Goal: Task Accomplishment & Management: Manage account settings

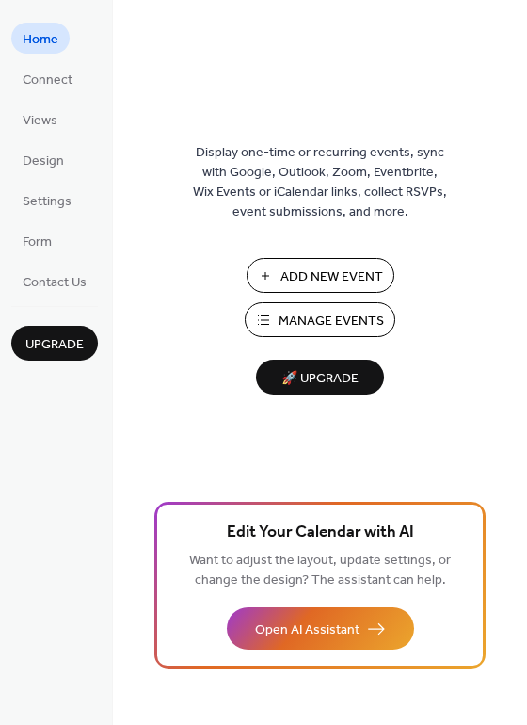
click at [315, 325] on span "Manage Events" at bounding box center [331, 321] width 105 height 20
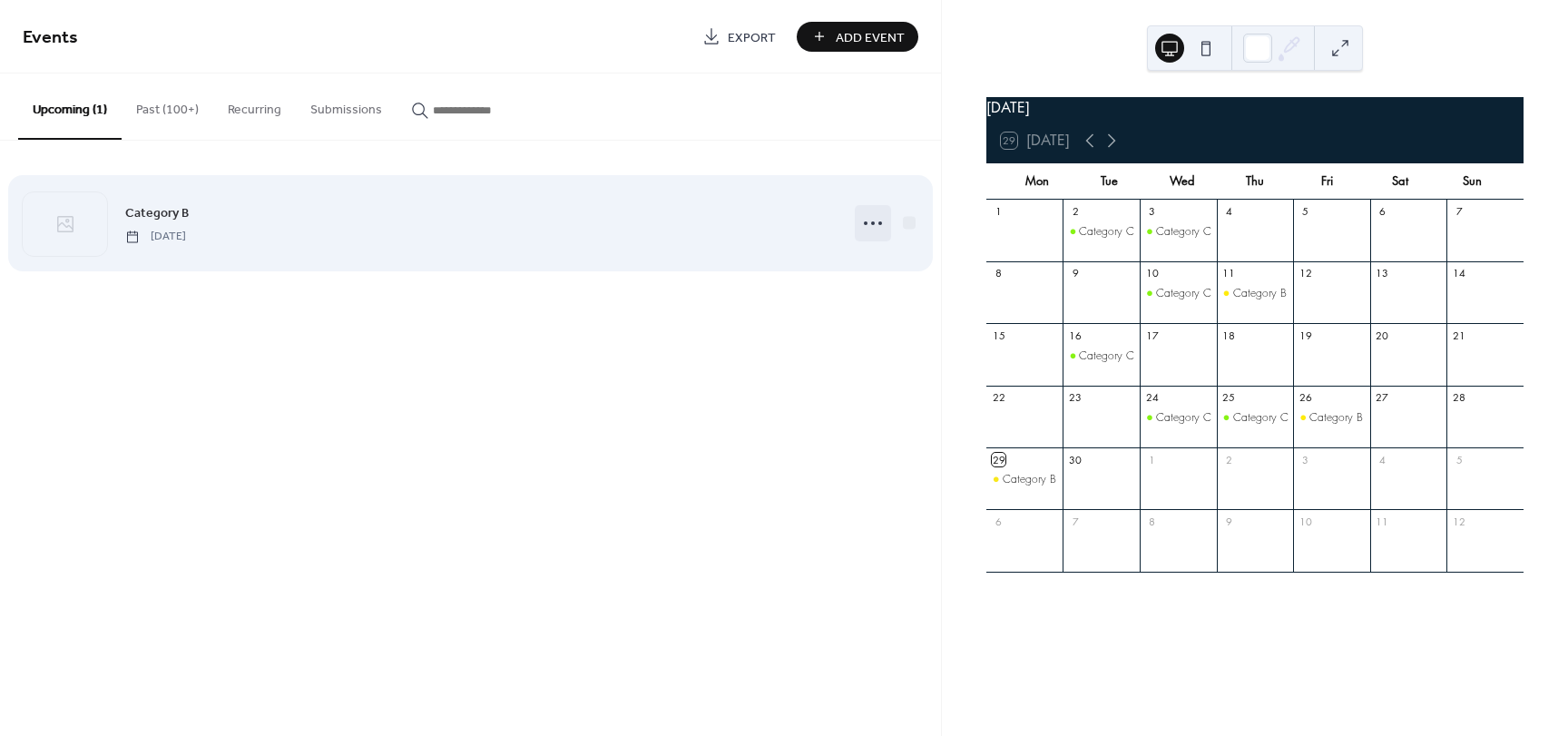
click at [875, 226] on icon at bounding box center [873, 223] width 29 height 29
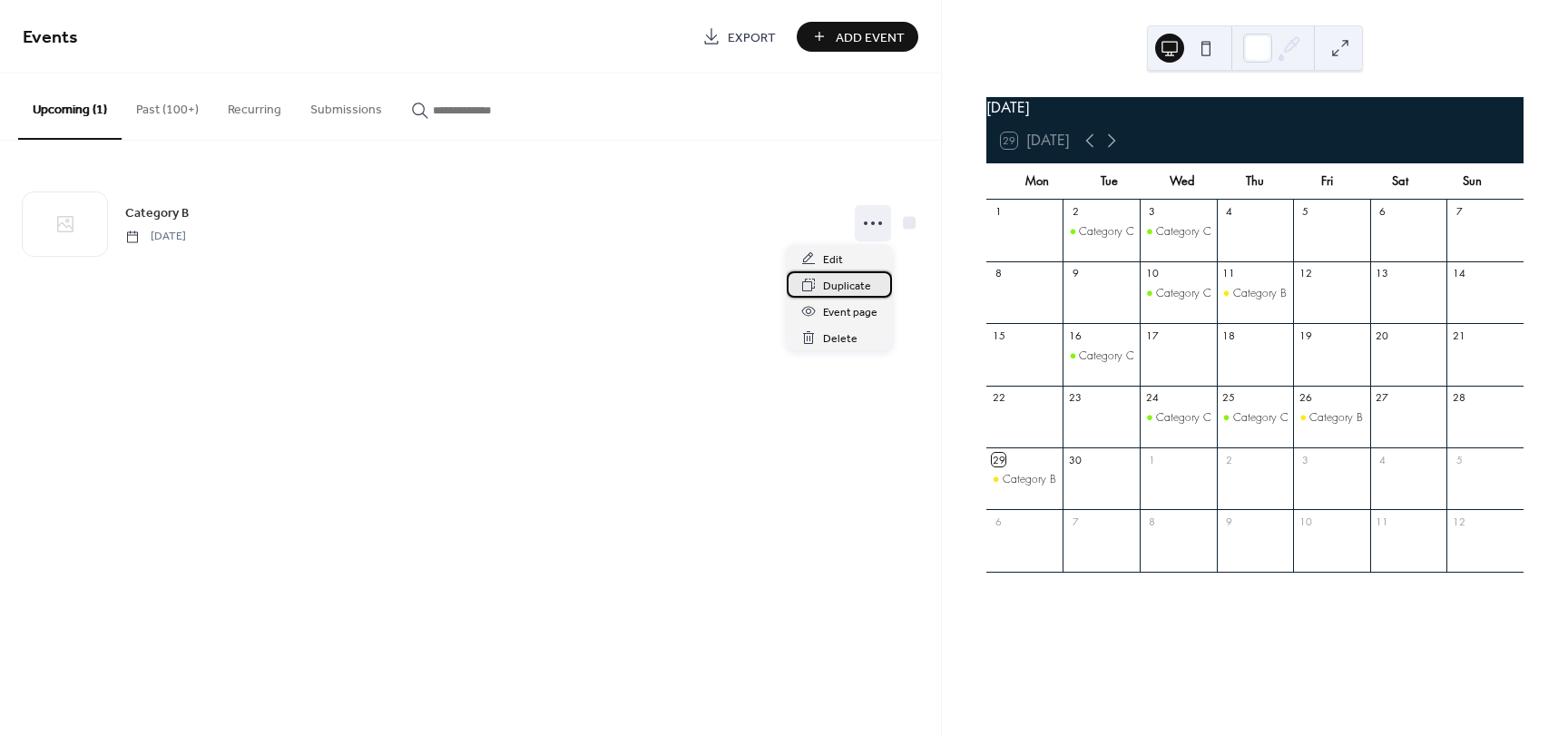
click at [864, 293] on span "Duplicate" at bounding box center [847, 286] width 48 height 19
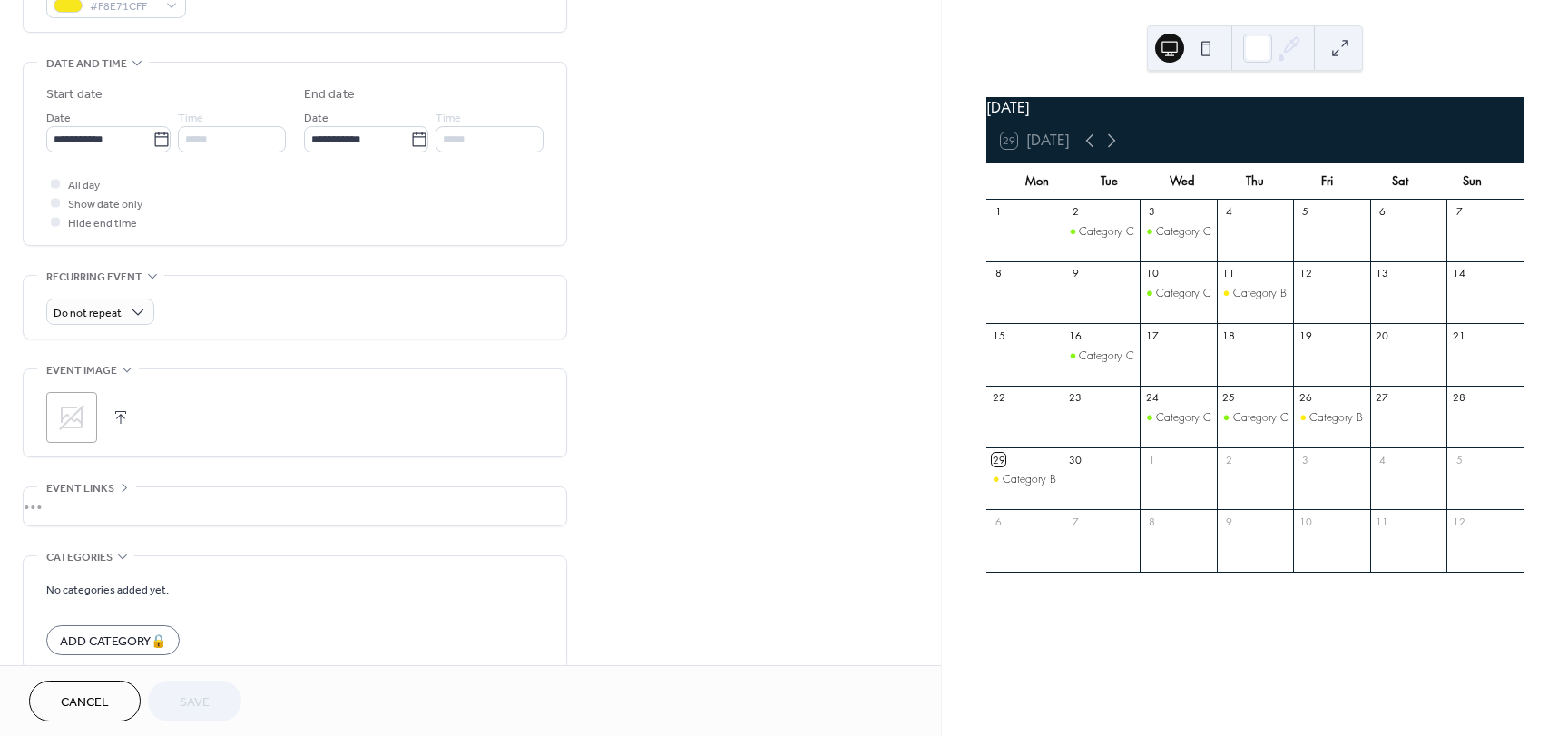
scroll to position [545, 0]
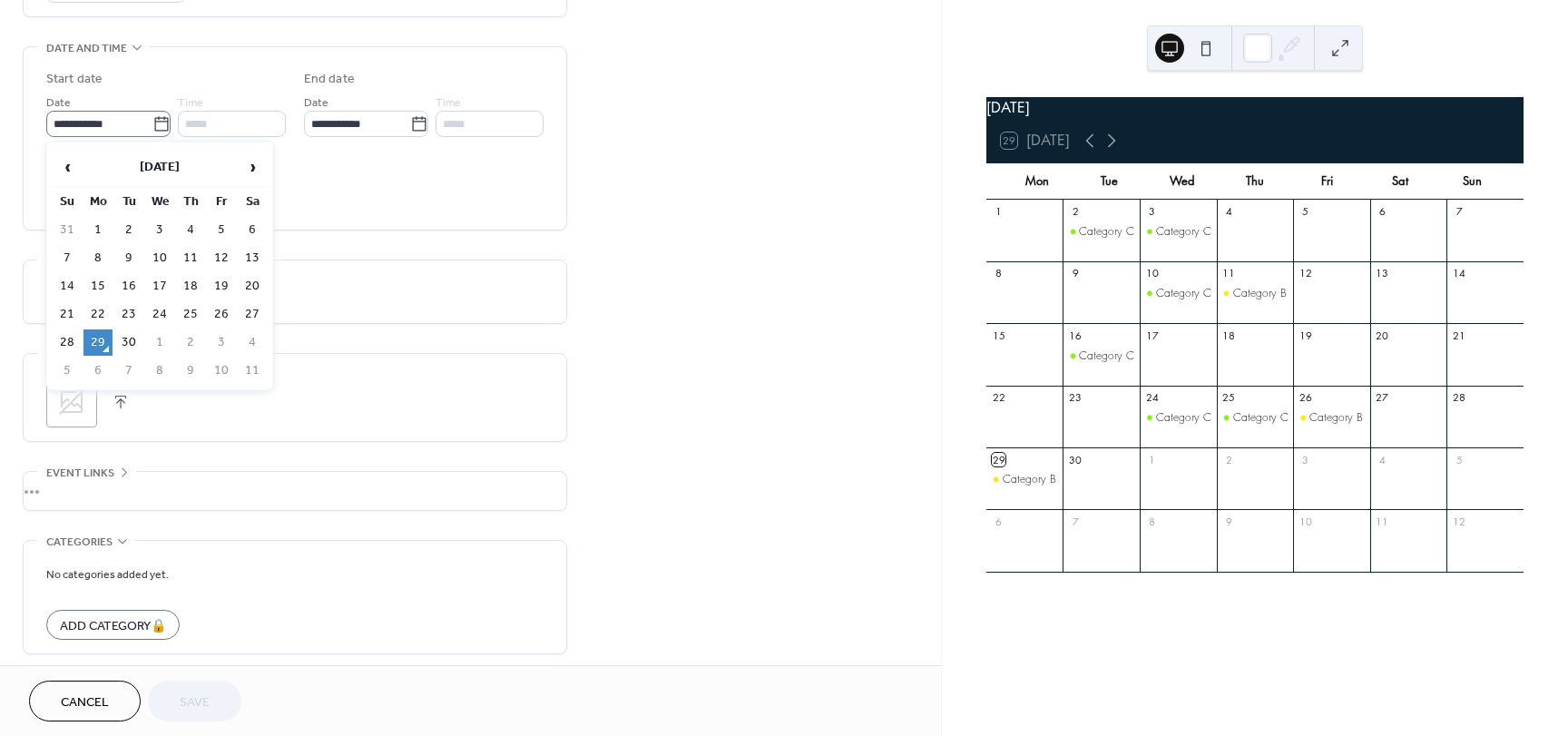
click at [156, 123] on icon at bounding box center [161, 124] width 18 height 18
click at [152, 123] on input "**********" at bounding box center [99, 123] width 106 height 26
click at [130, 350] on td "30" at bounding box center [129, 342] width 29 height 26
type input "**********"
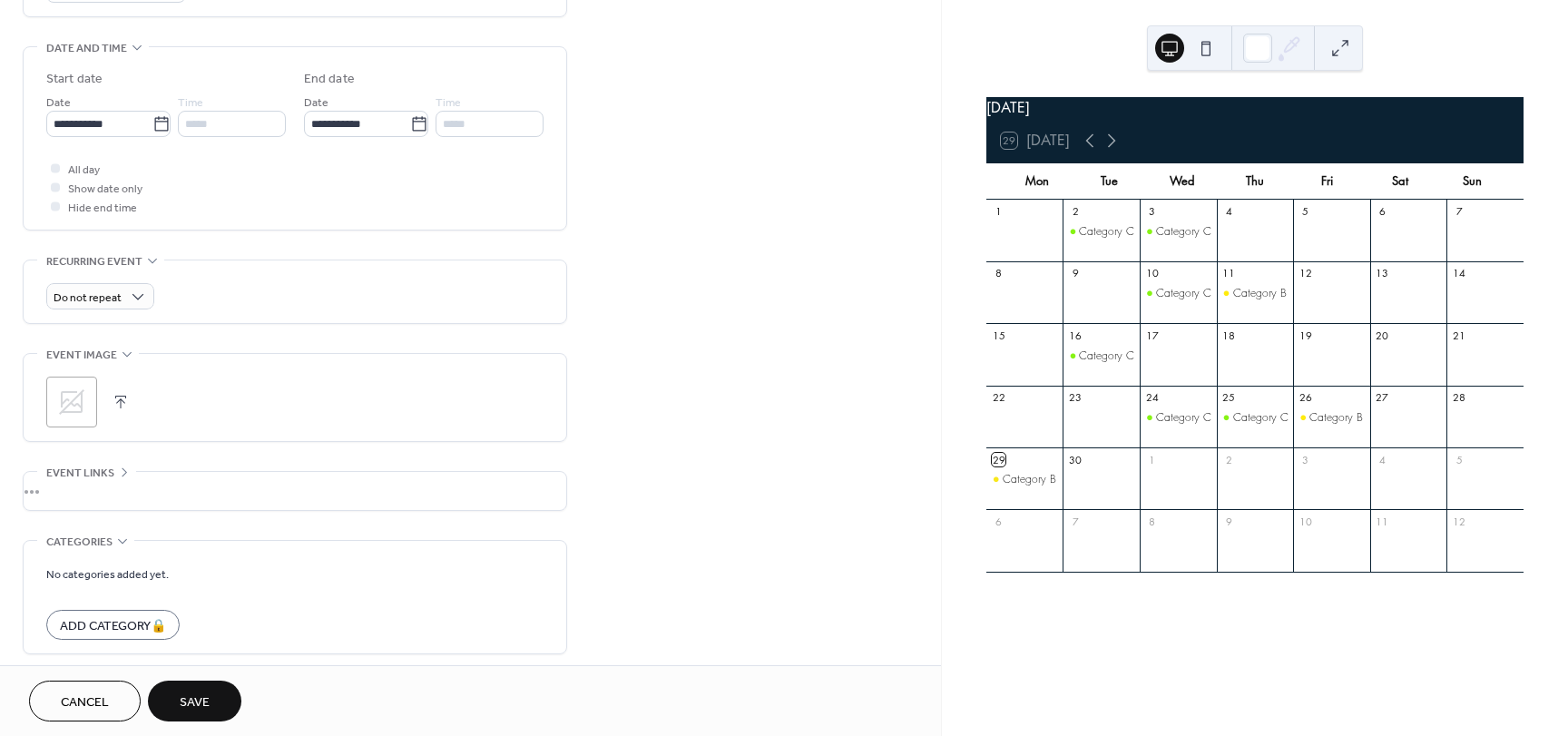
click at [200, 694] on span "Save" at bounding box center [194, 703] width 30 height 19
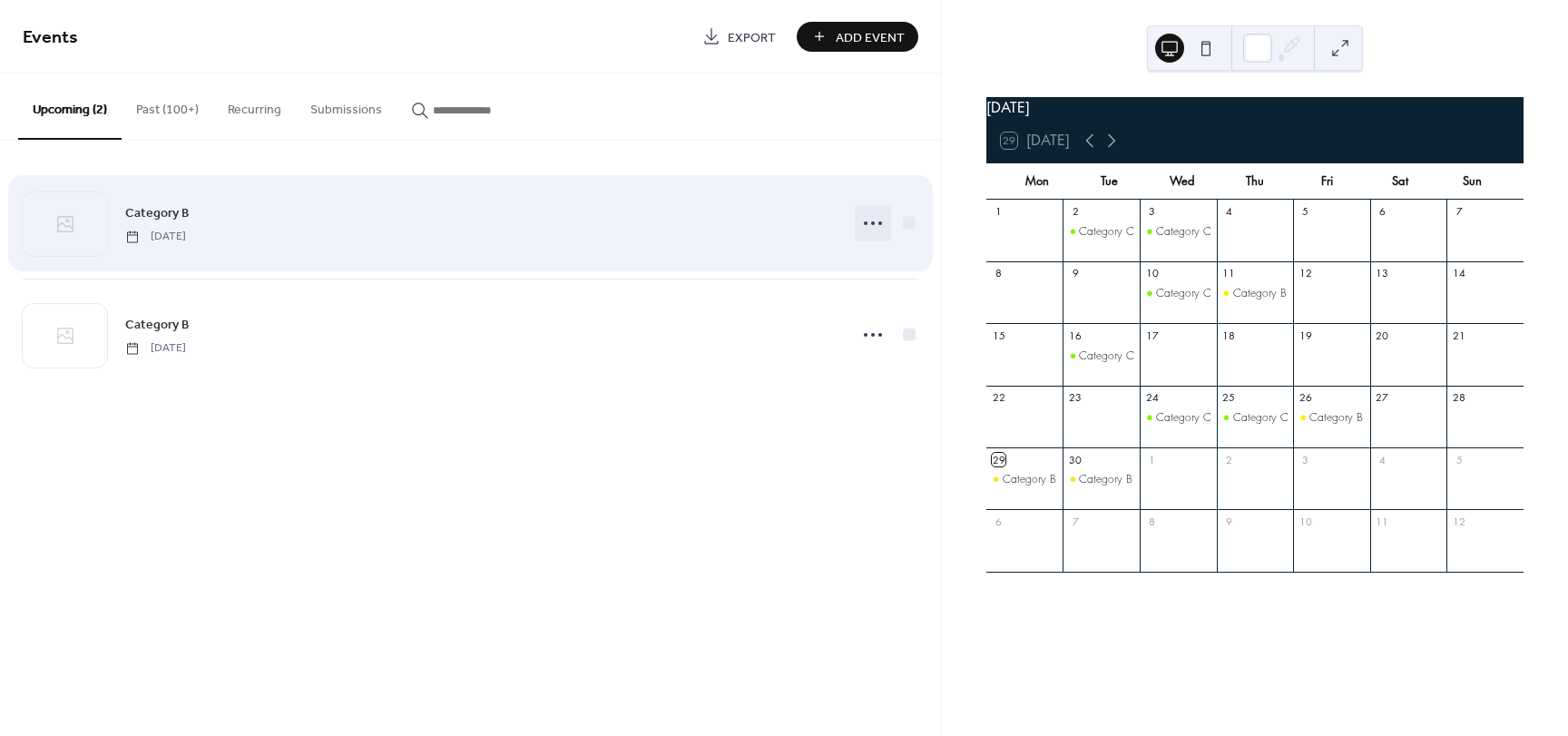
click at [879, 226] on icon at bounding box center [873, 223] width 29 height 29
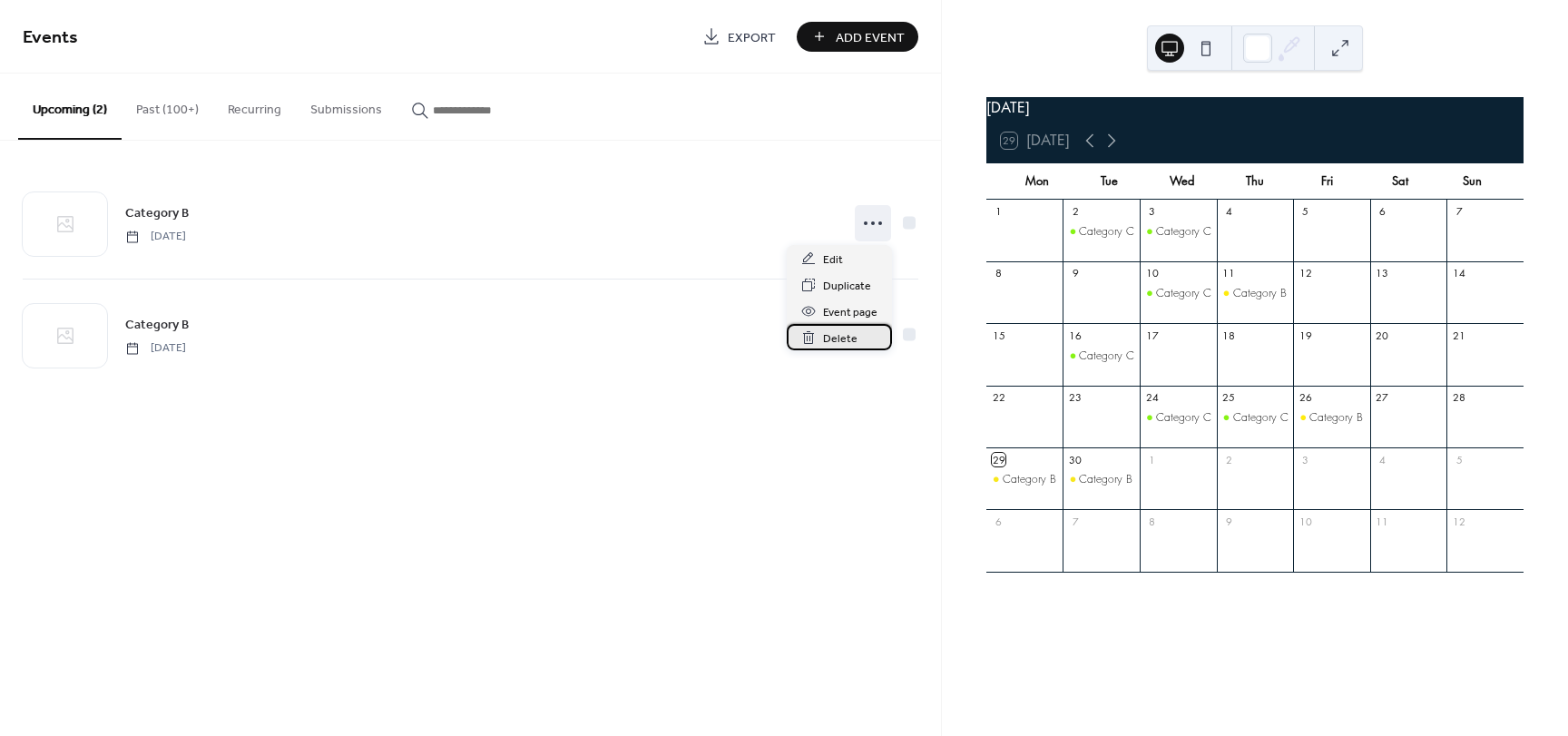
click at [841, 342] on span "Delete" at bounding box center [840, 340] width 35 height 19
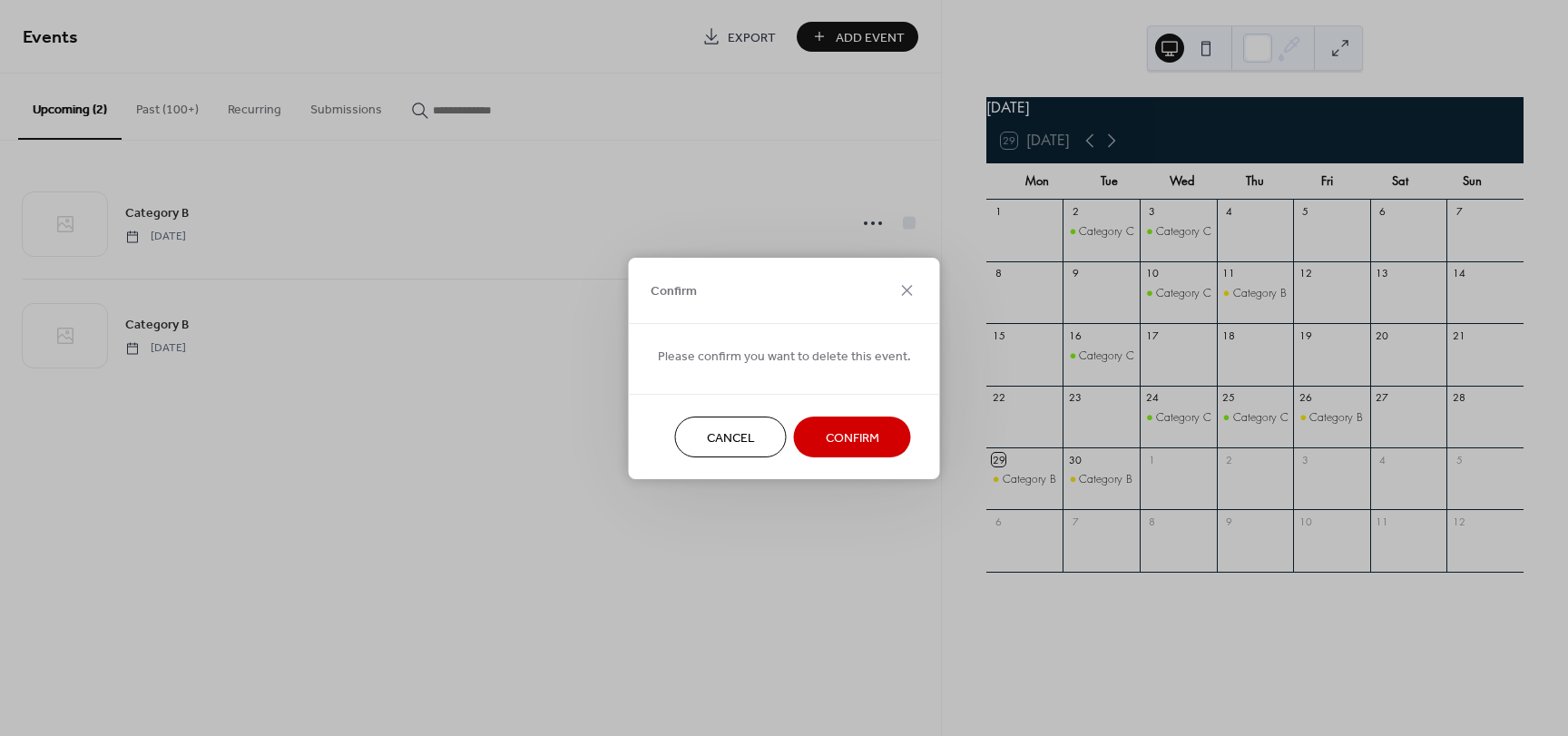
click at [828, 431] on span "Confirm" at bounding box center [852, 438] width 54 height 19
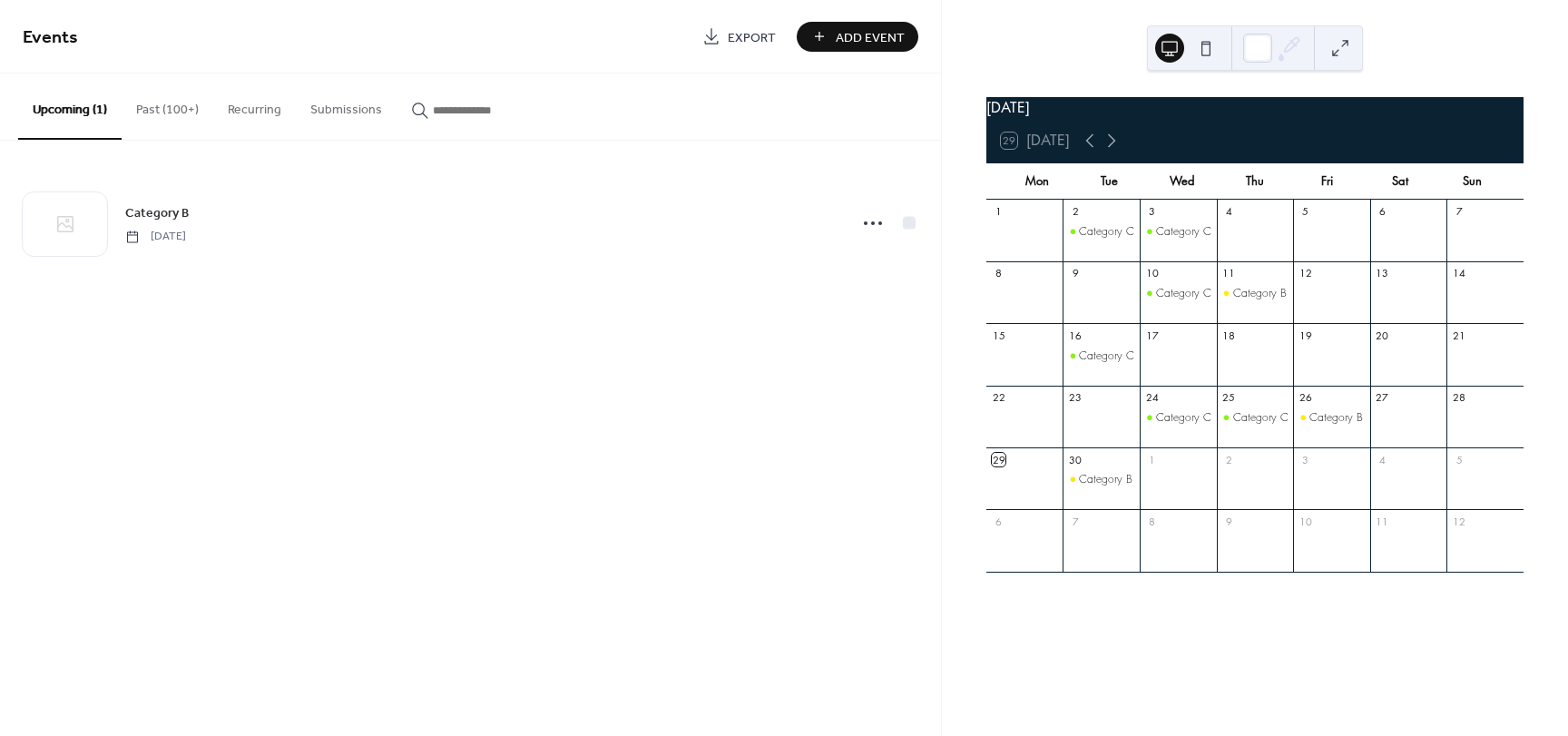
click at [181, 109] on button "Past (100+)" at bounding box center [167, 105] width 92 height 65
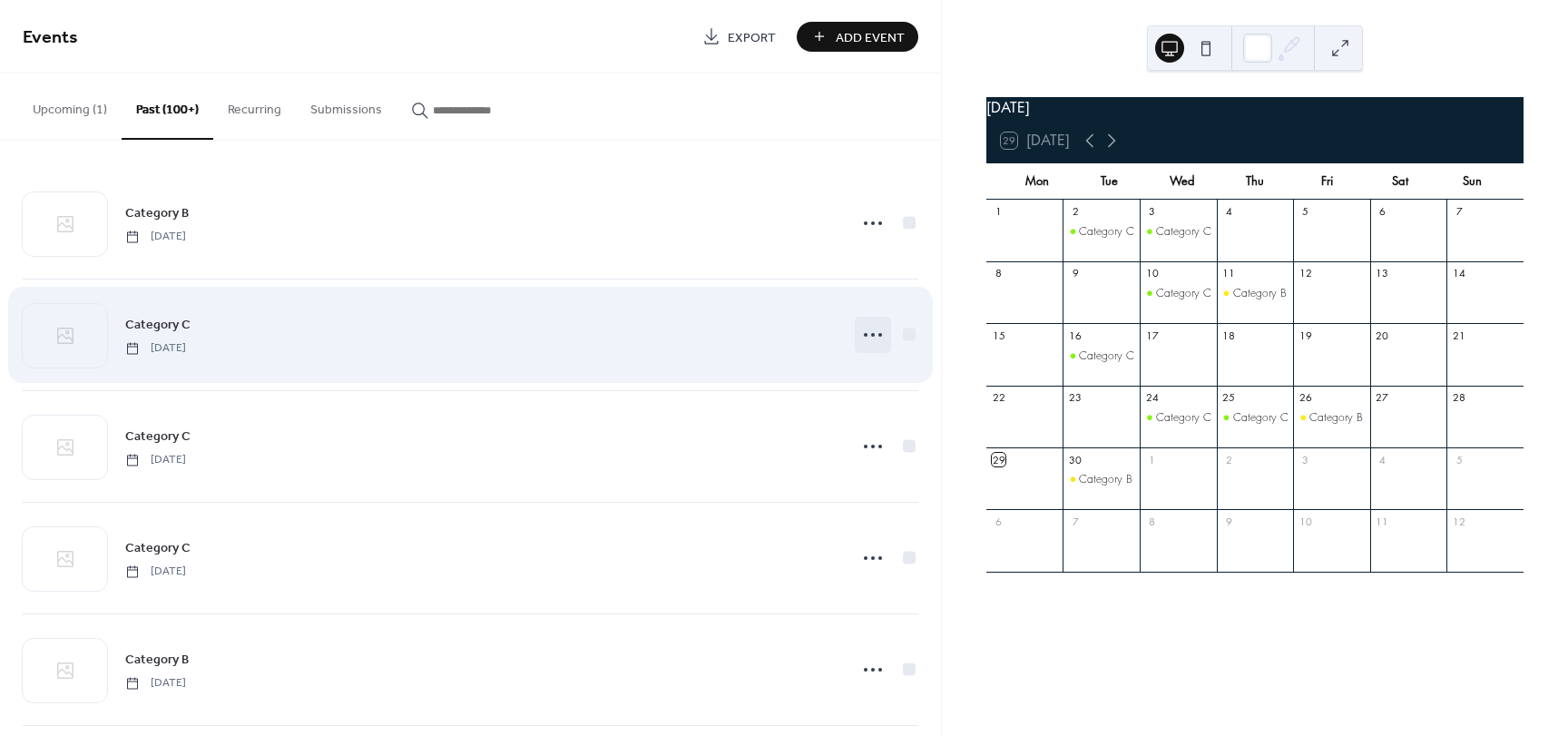
click at [872, 337] on icon at bounding box center [873, 335] width 29 height 29
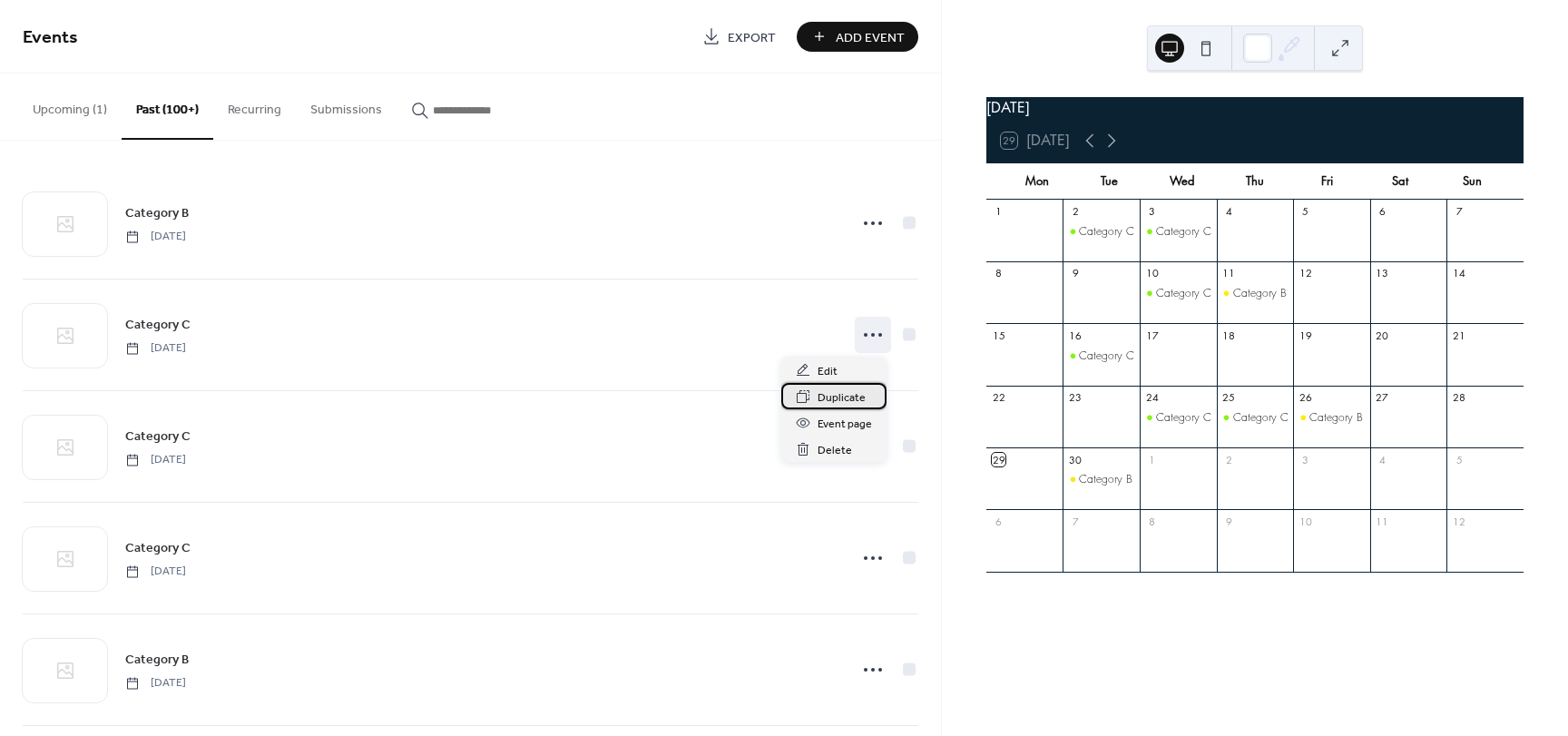
click at [843, 398] on span "Duplicate" at bounding box center [842, 398] width 48 height 19
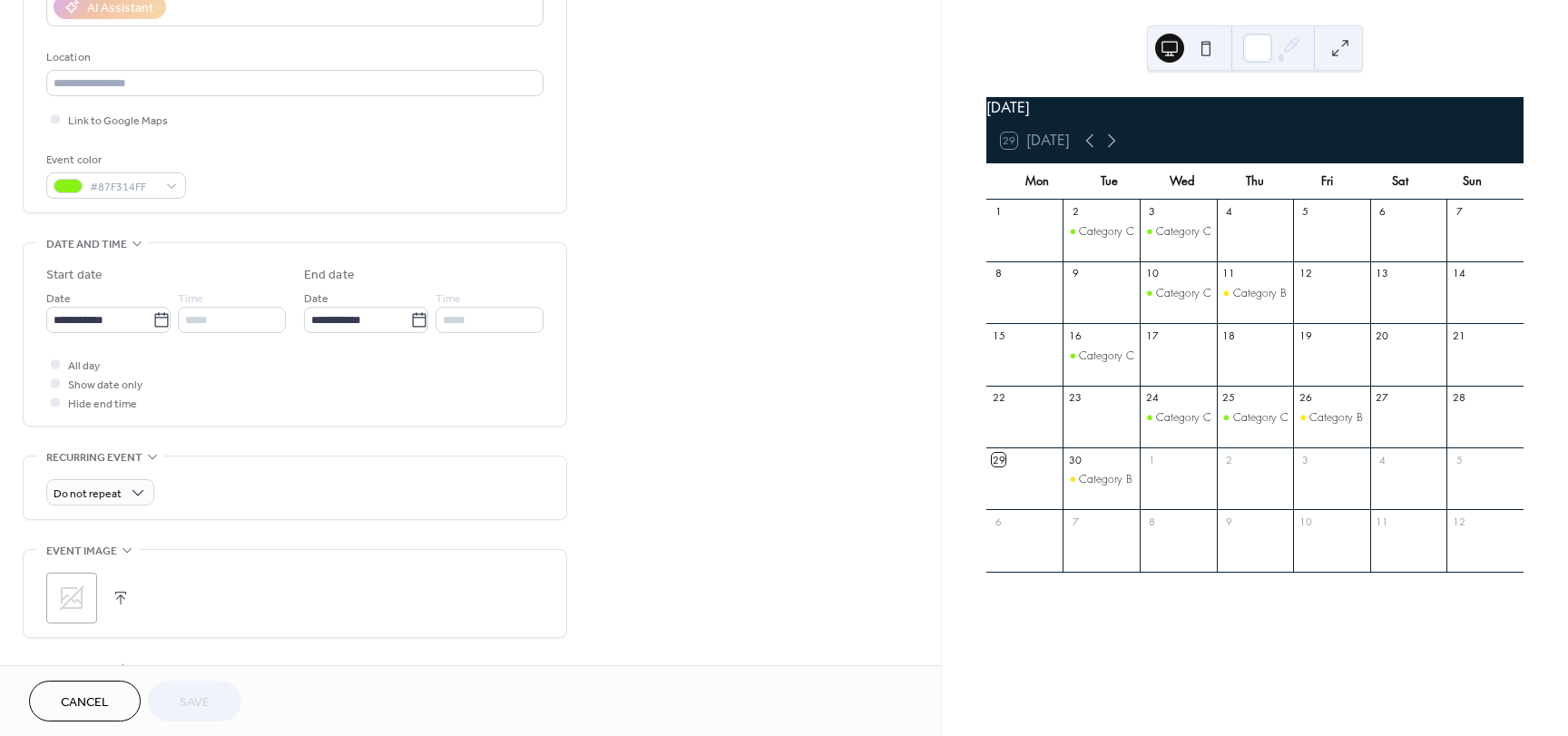
scroll to position [363, 0]
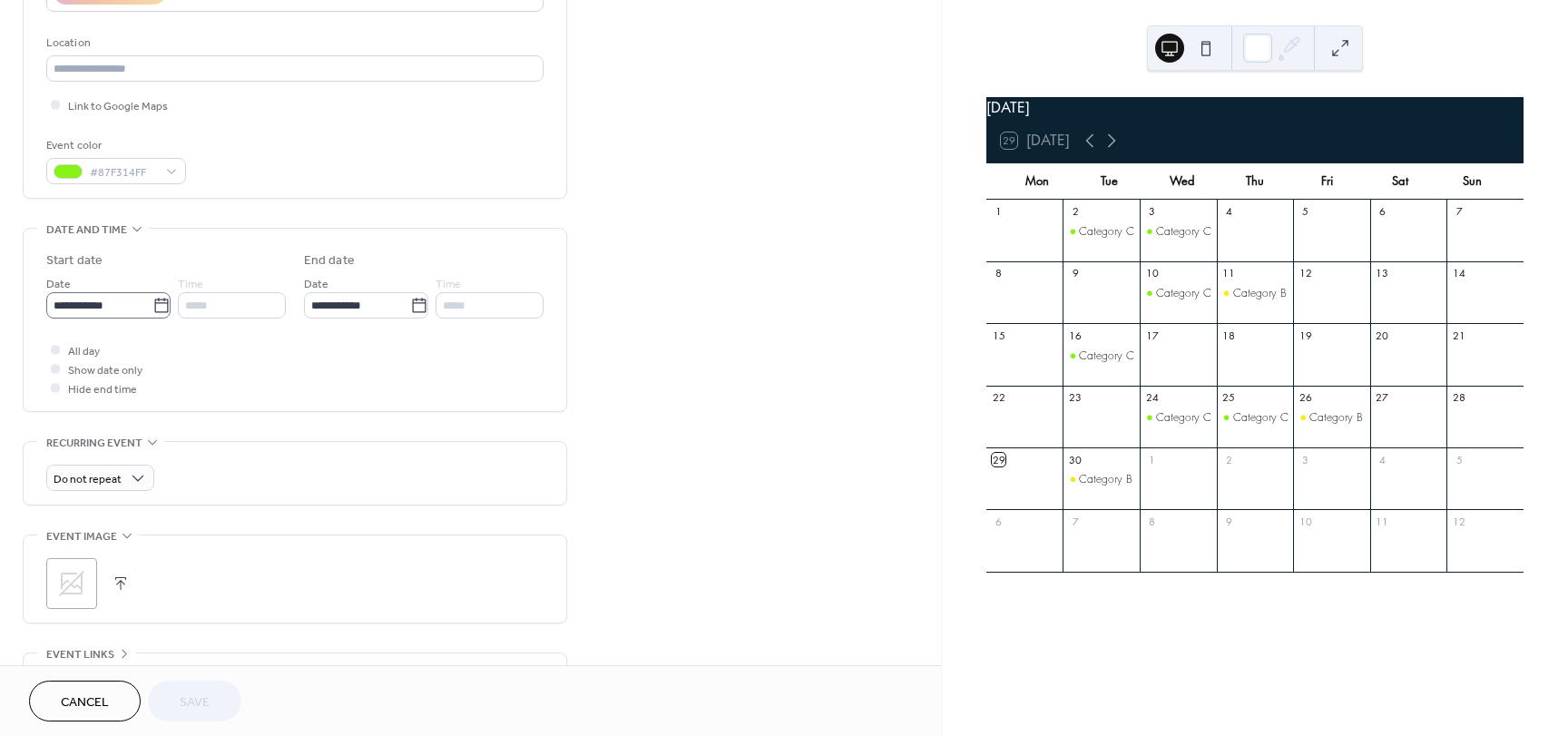
click at [159, 307] on icon at bounding box center [161, 306] width 18 height 18
click at [152, 307] on input "**********" at bounding box center [99, 305] width 106 height 26
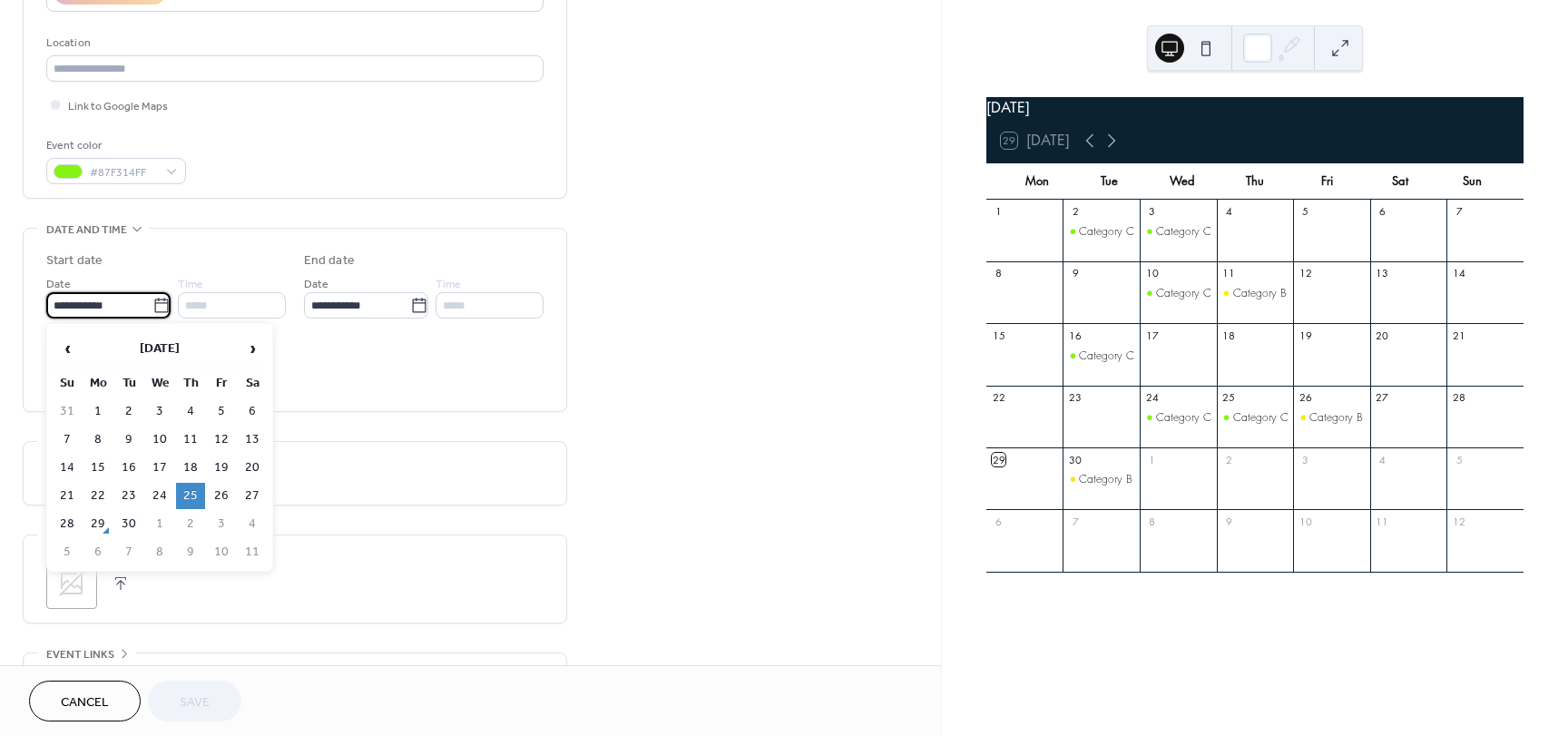
click at [92, 527] on td "29" at bounding box center [98, 524] width 29 height 26
type input "**********"
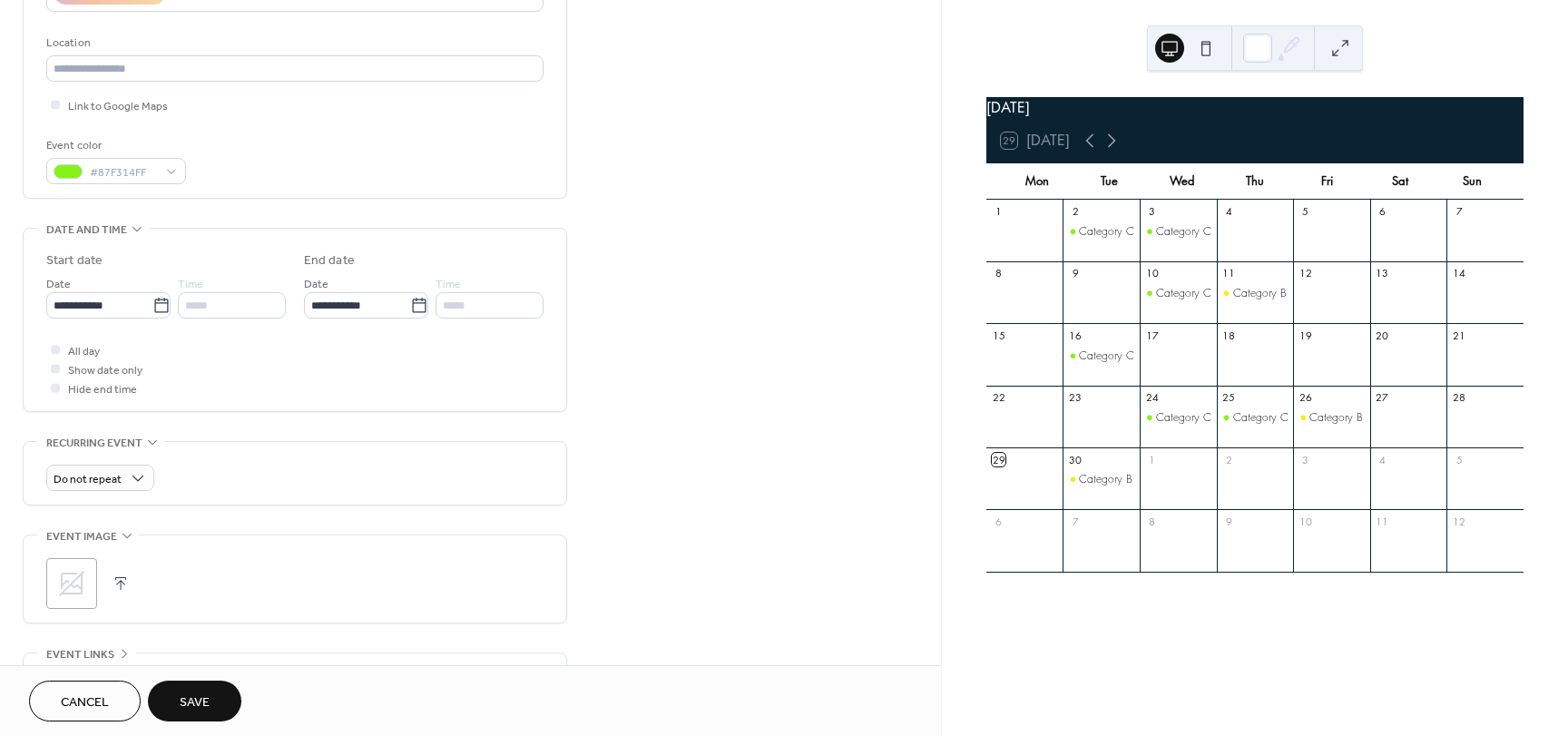
click at [221, 683] on button "Save" at bounding box center [194, 701] width 94 height 41
